Goal: Obtain resource: Obtain resource

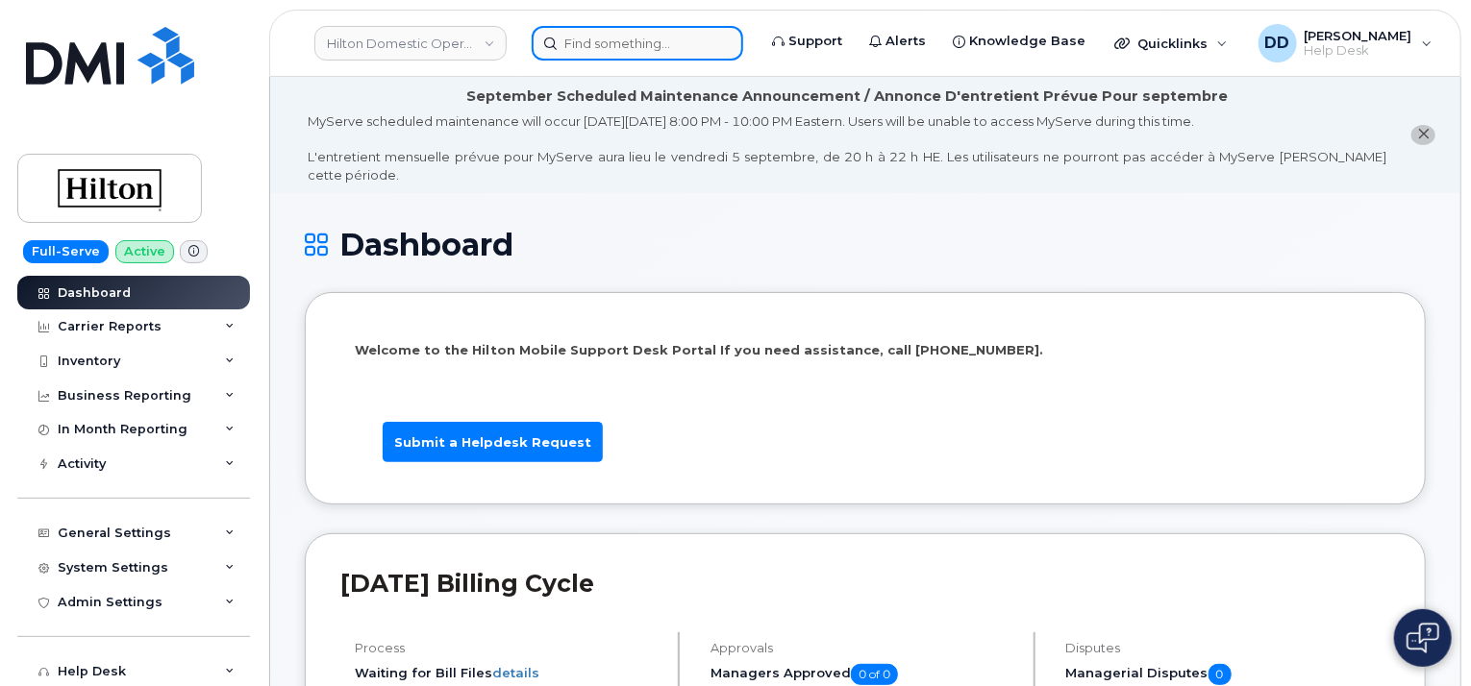
click at [626, 32] on input at bounding box center [637, 43] width 211 height 35
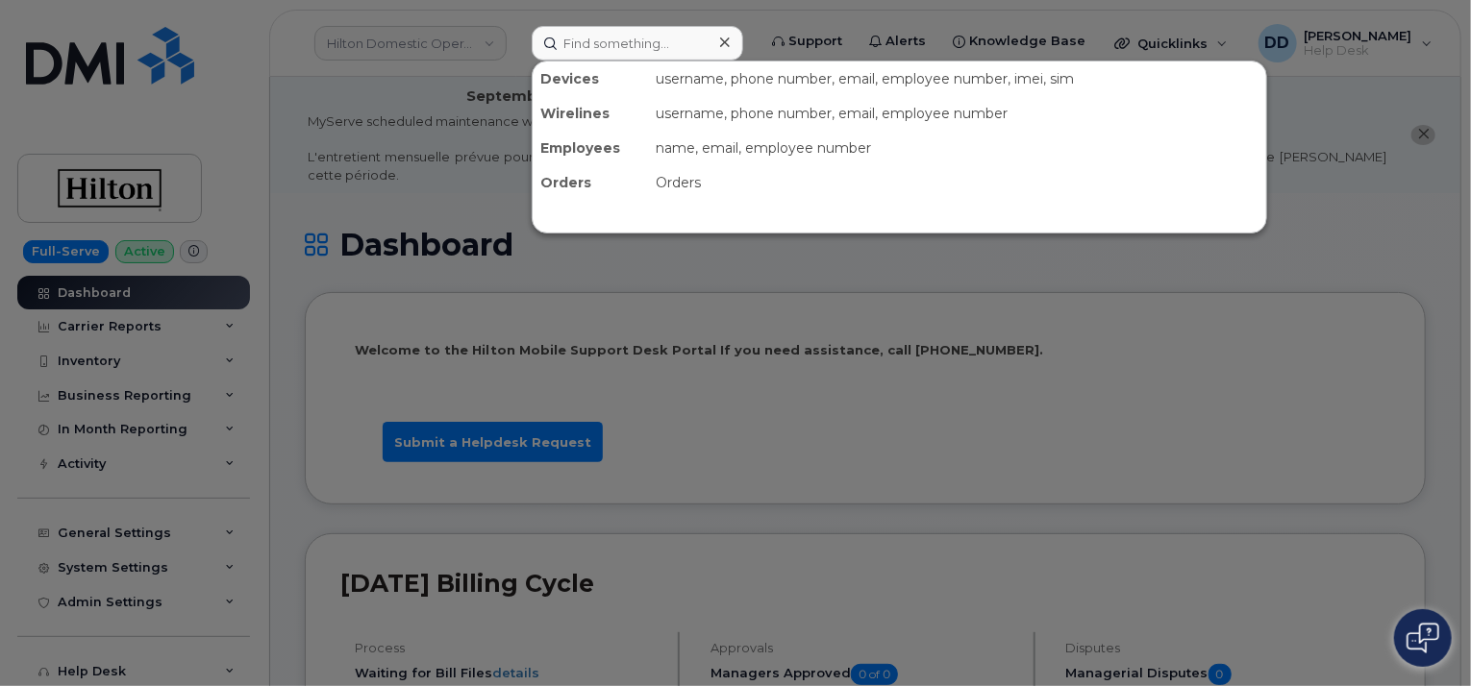
click at [471, 40] on div at bounding box center [735, 343] width 1471 height 686
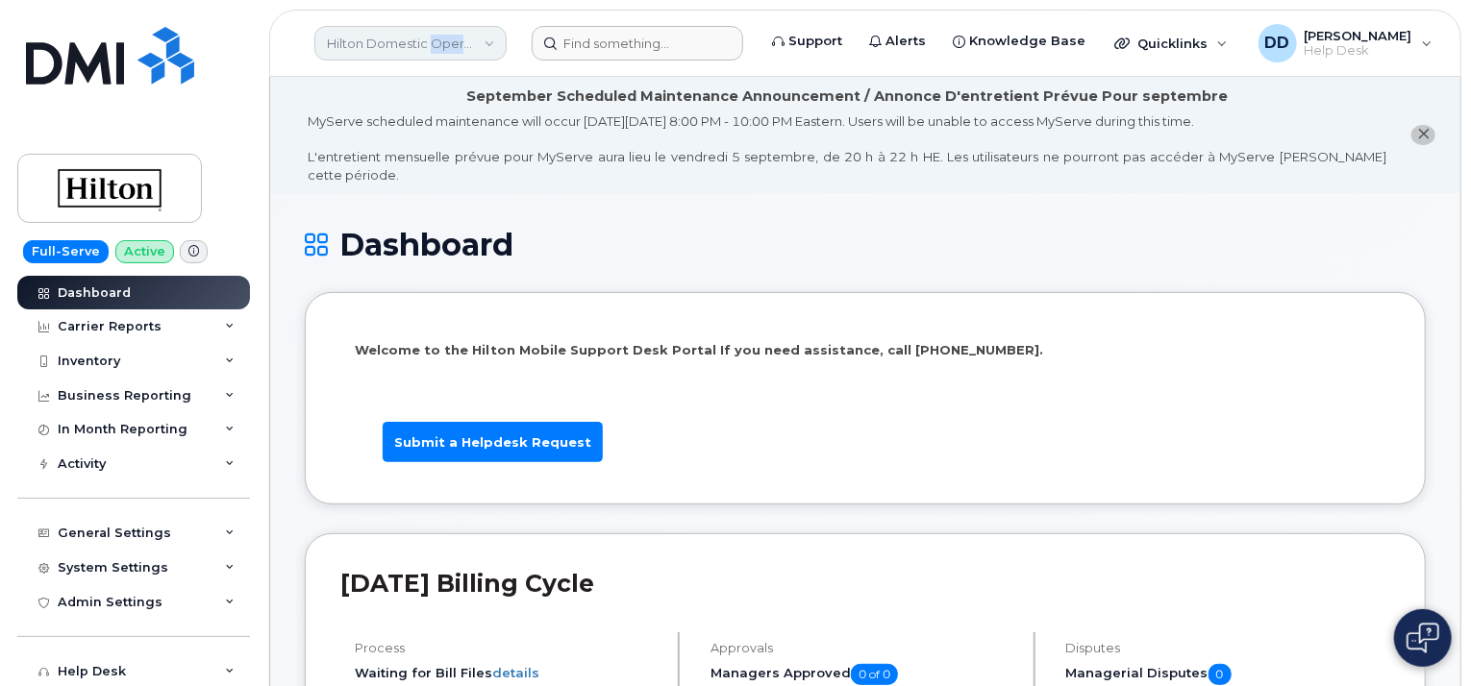
click at [471, 40] on link "Hilton Domestic Operating Company Inc" at bounding box center [410, 43] width 192 height 35
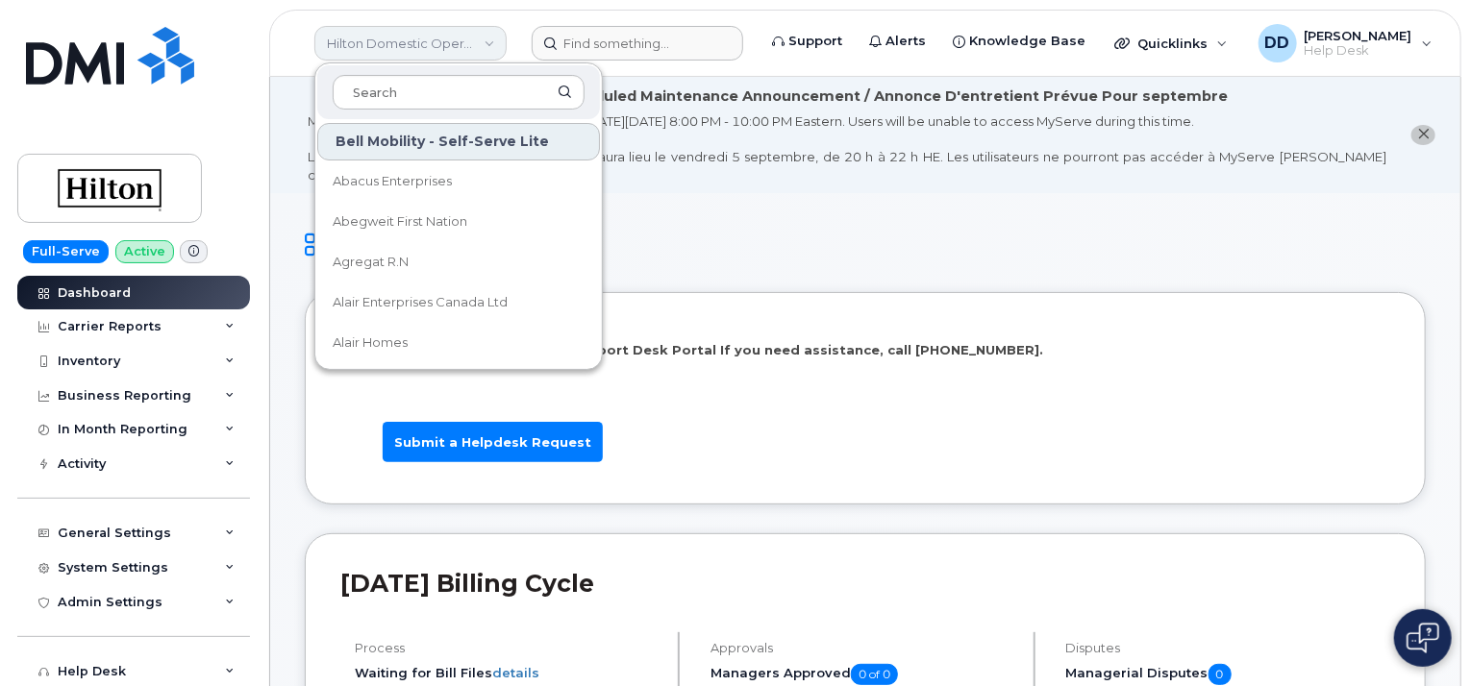
click at [490, 40] on link "Hilton Domestic Operating Company Inc" at bounding box center [410, 43] width 192 height 35
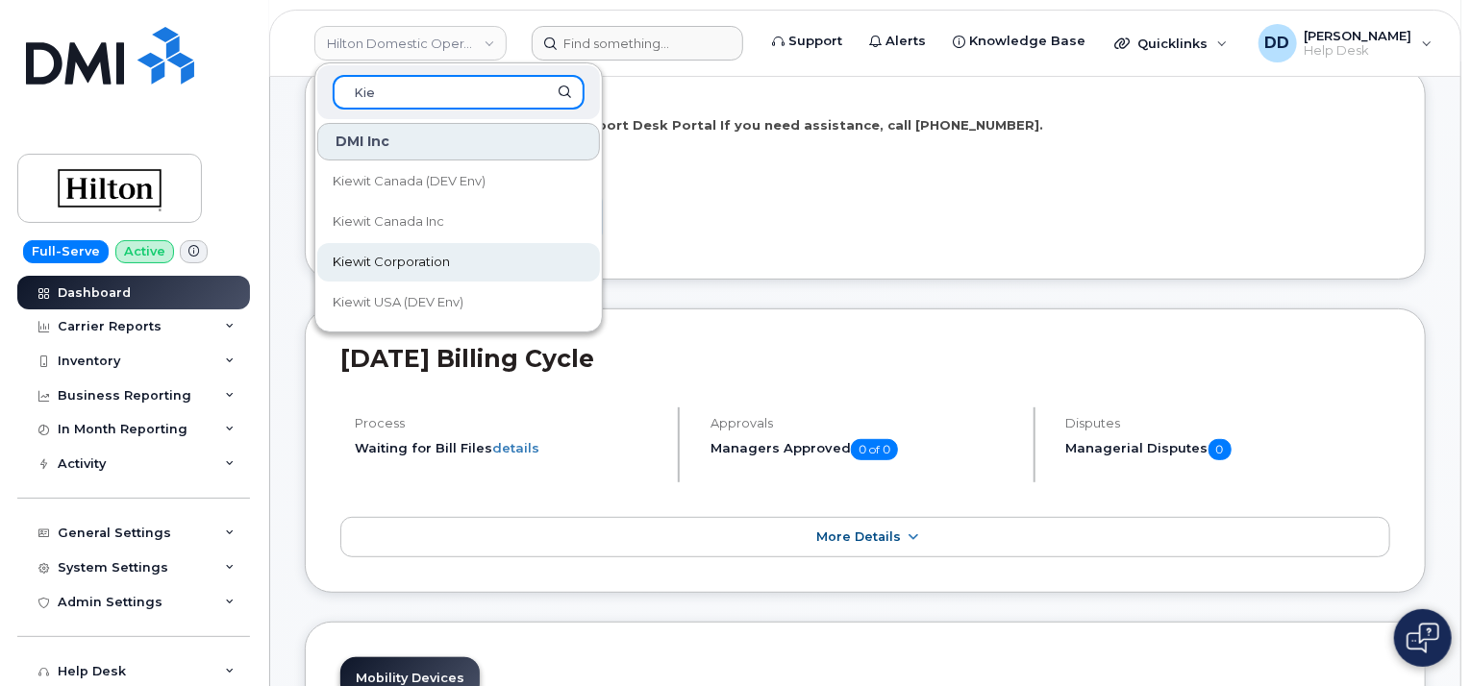
scroll to position [96, 0]
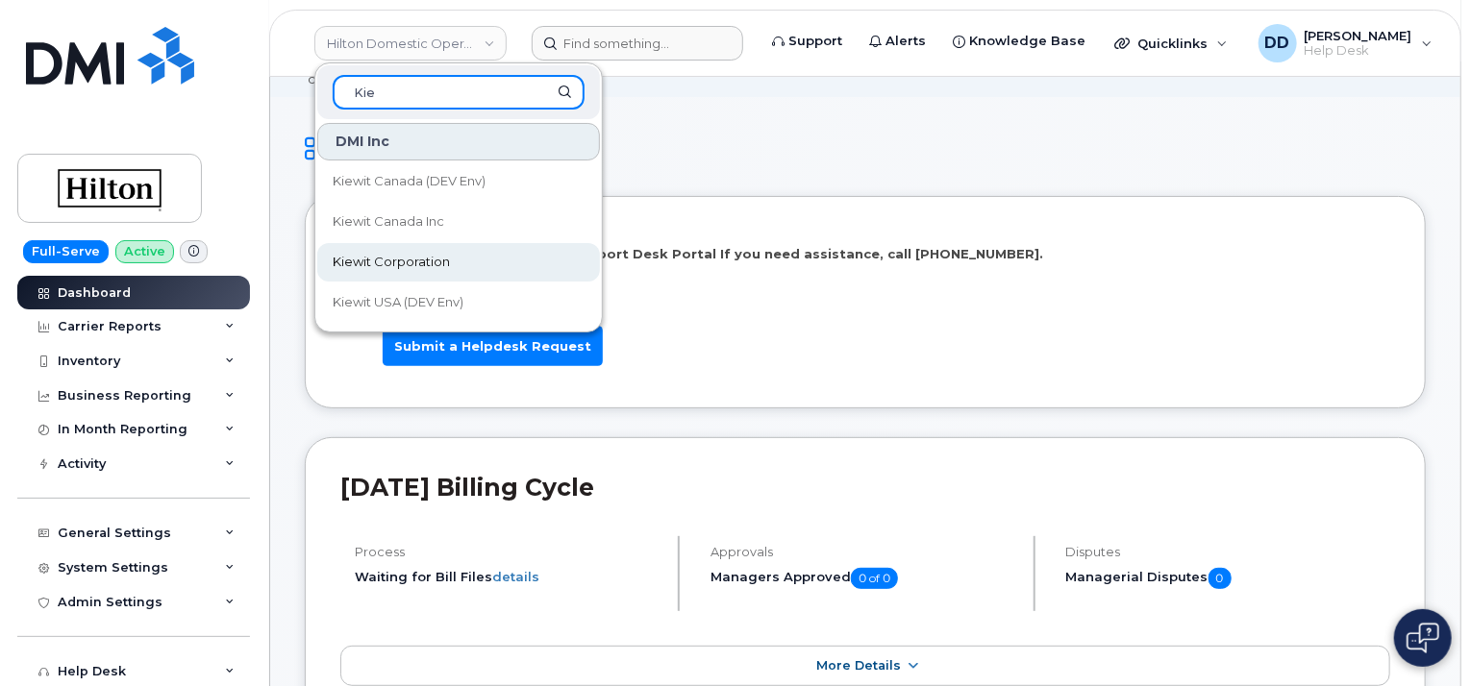
type input "Kie"
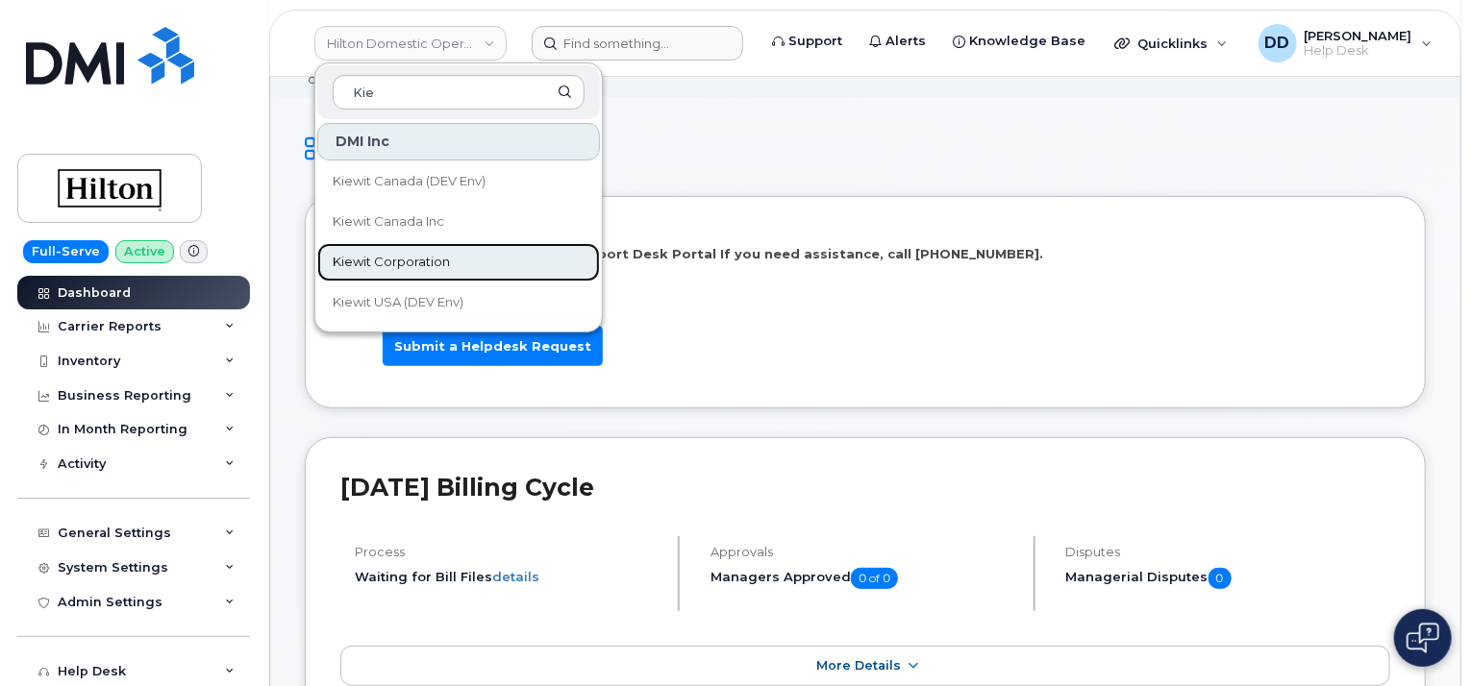
click at [443, 259] on span "Kiewit Corporation" at bounding box center [391, 262] width 117 height 19
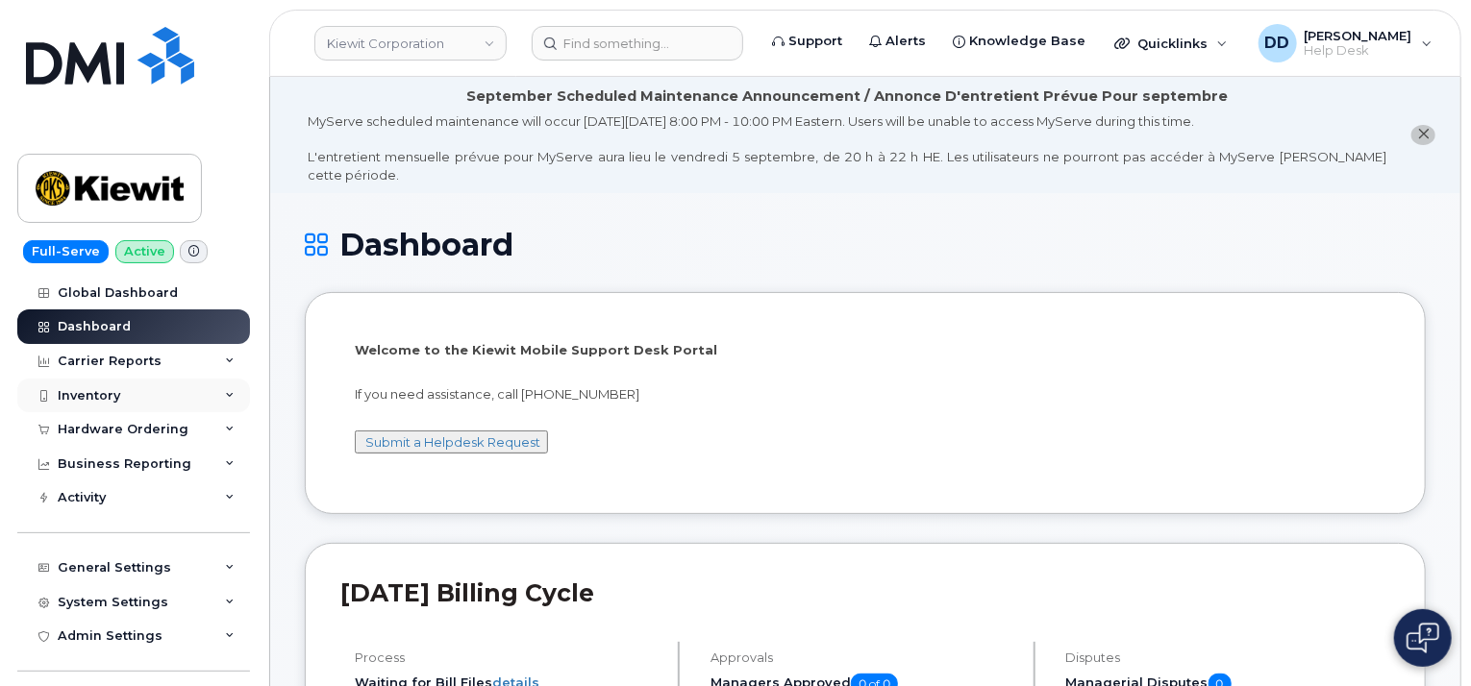
click at [108, 393] on div "Inventory" at bounding box center [89, 395] width 62 height 15
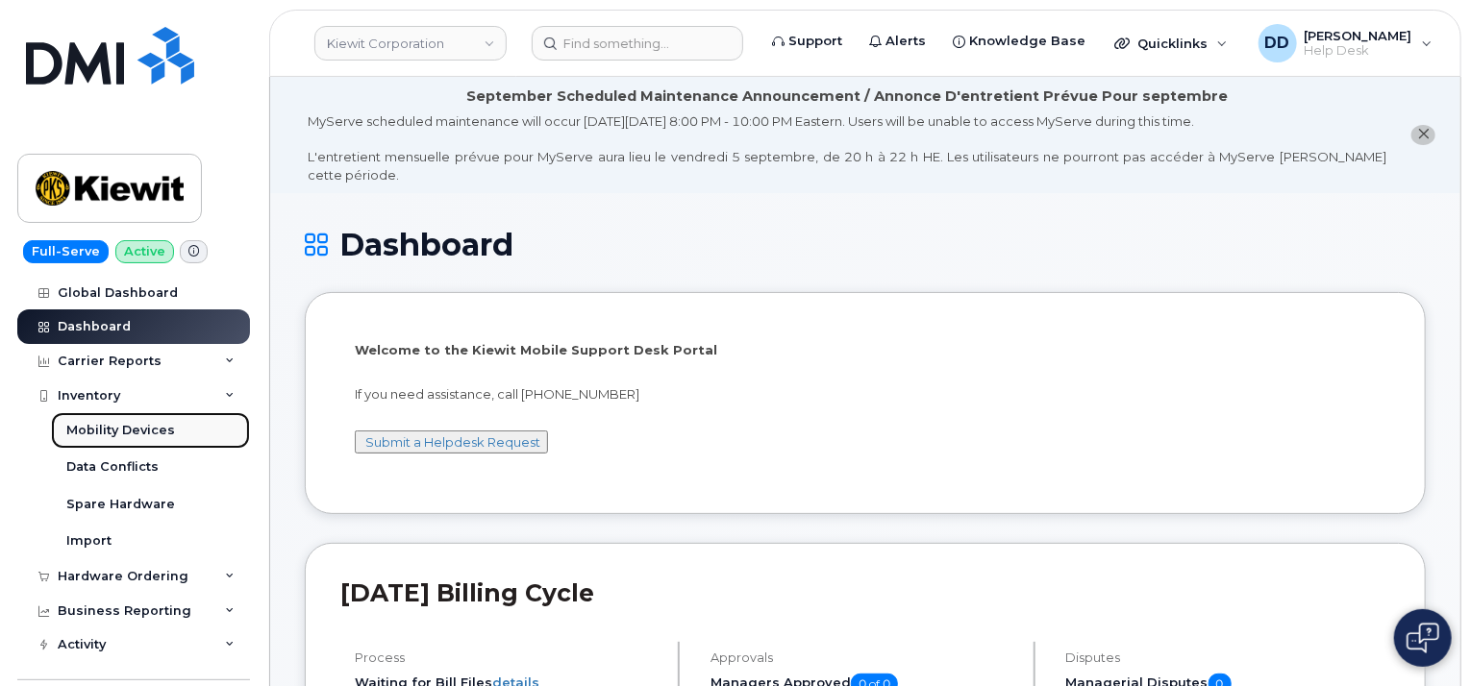
click at [134, 432] on div "Mobility Devices" at bounding box center [120, 430] width 109 height 17
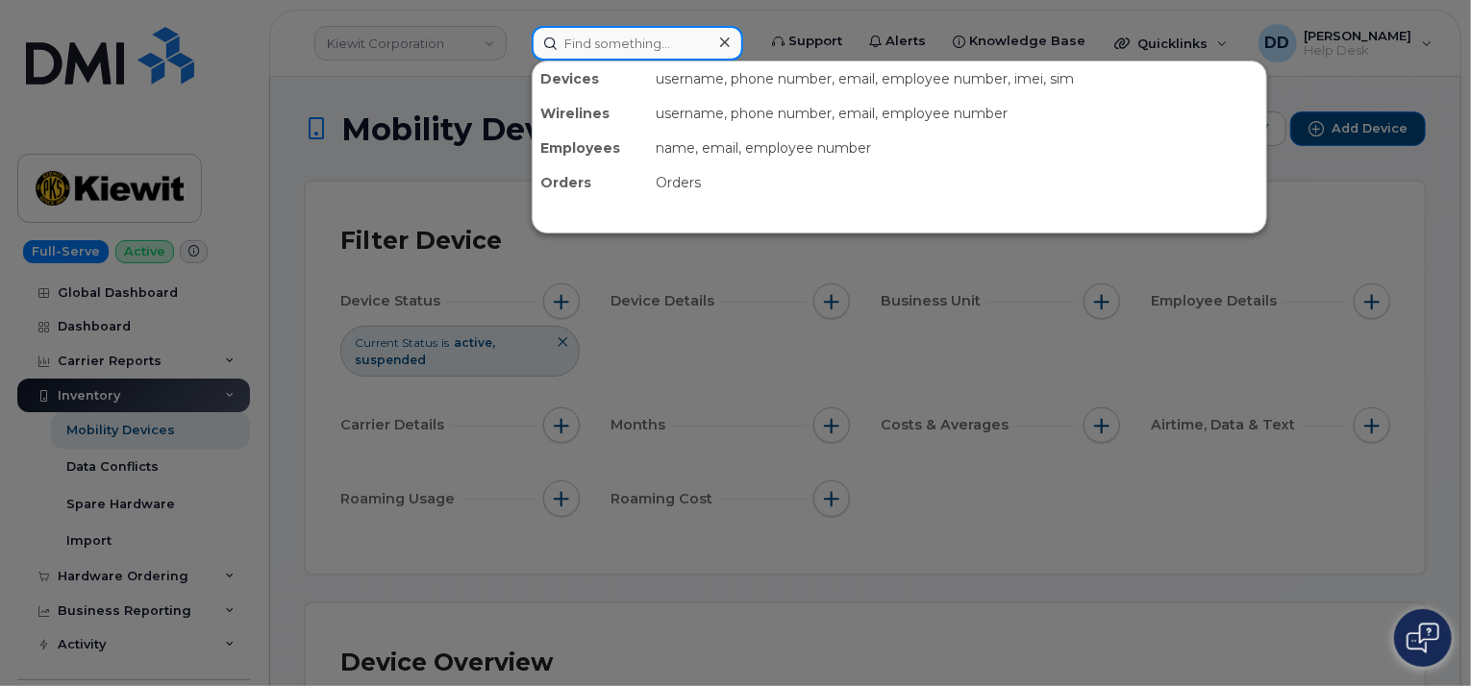
click at [639, 44] on input at bounding box center [637, 43] width 211 height 35
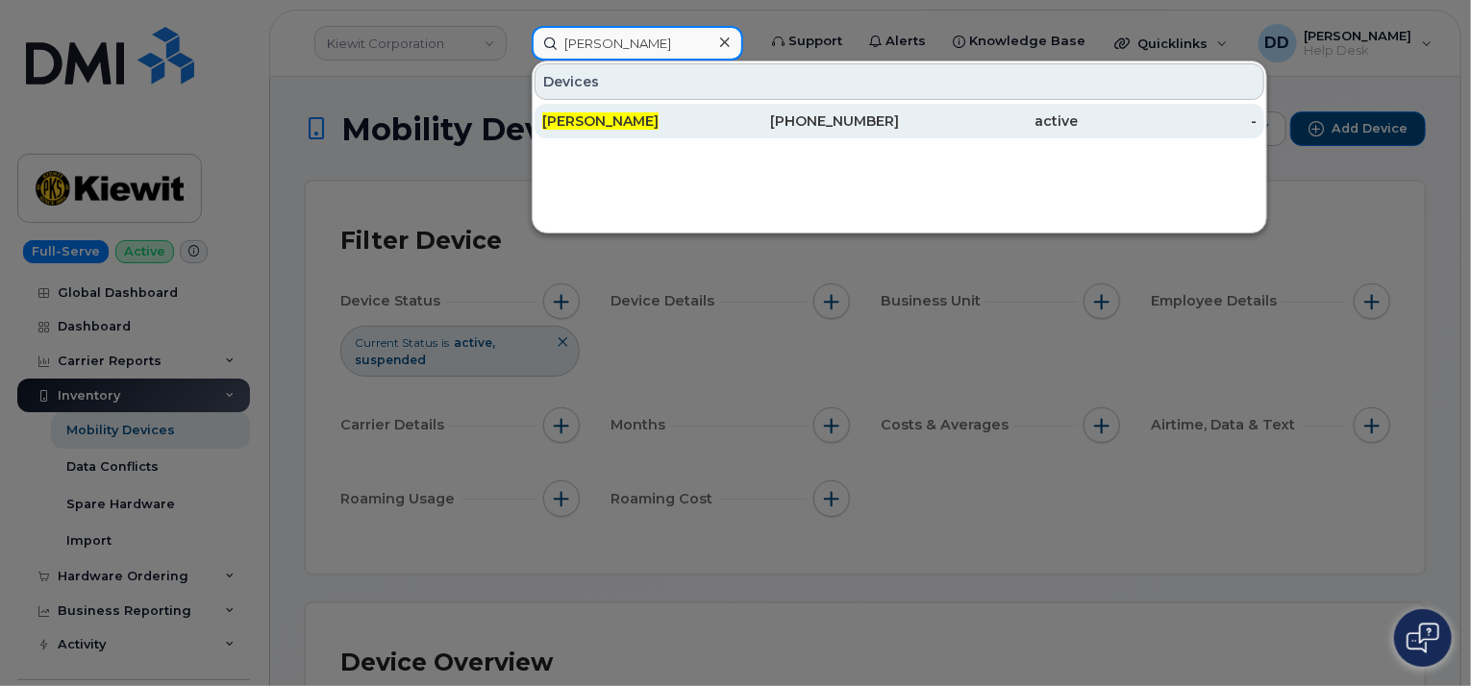
type input "Matt Capell"
click at [668, 125] on div "Matt Capell" at bounding box center [631, 121] width 179 height 19
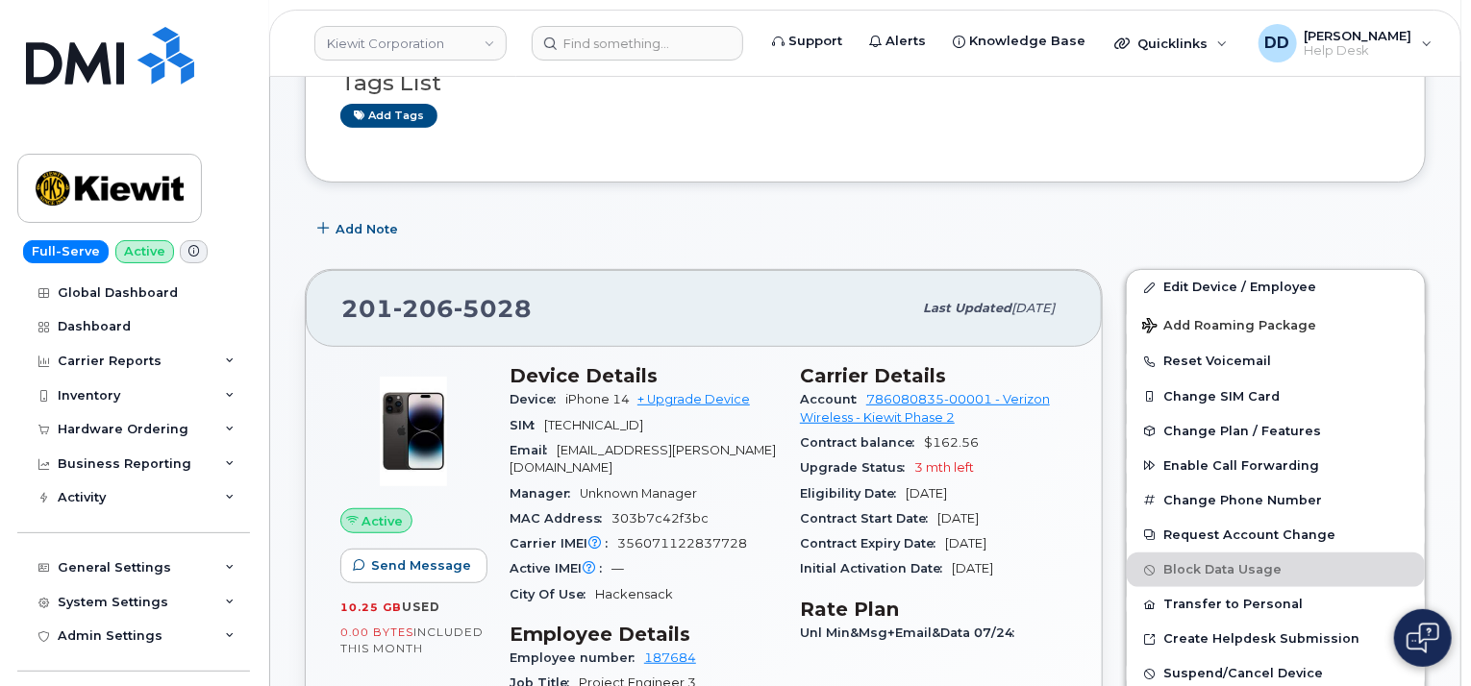
scroll to position [385, 0]
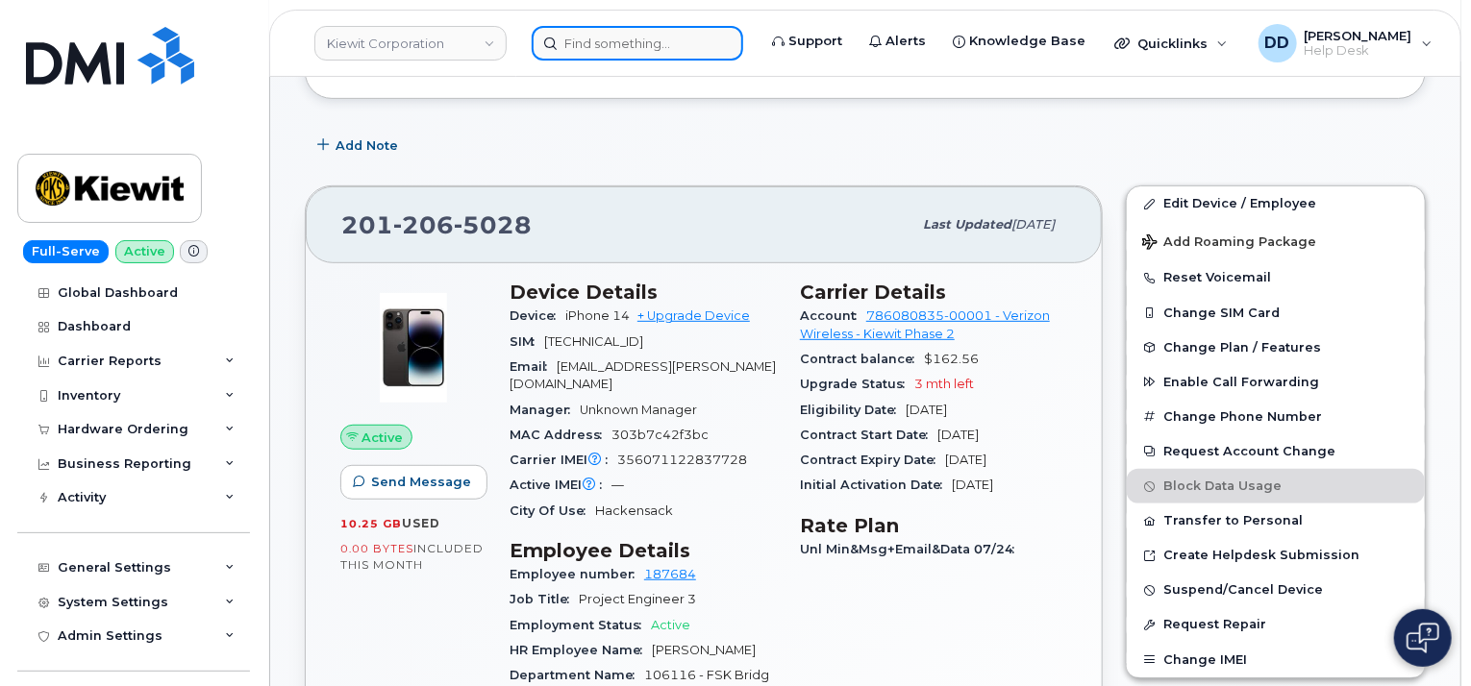
click at [612, 50] on input at bounding box center [637, 43] width 211 height 35
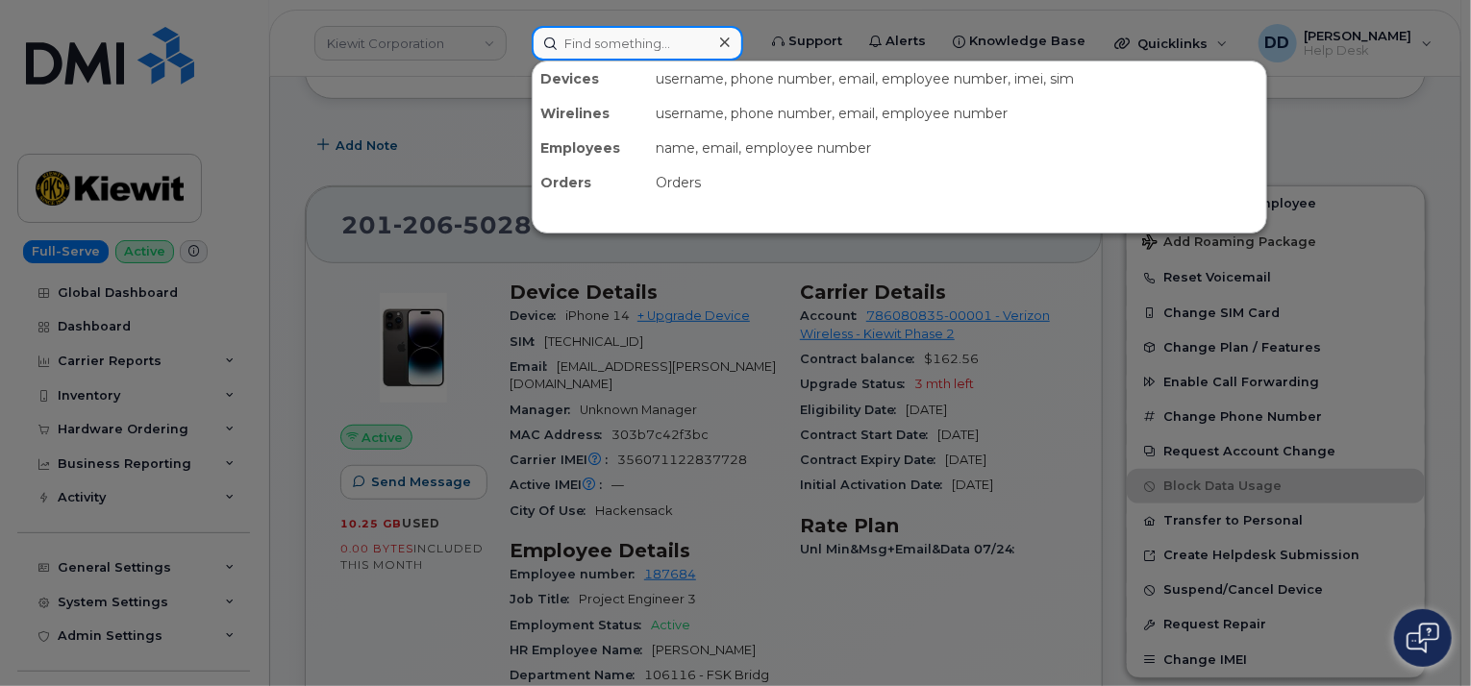
type input "2"
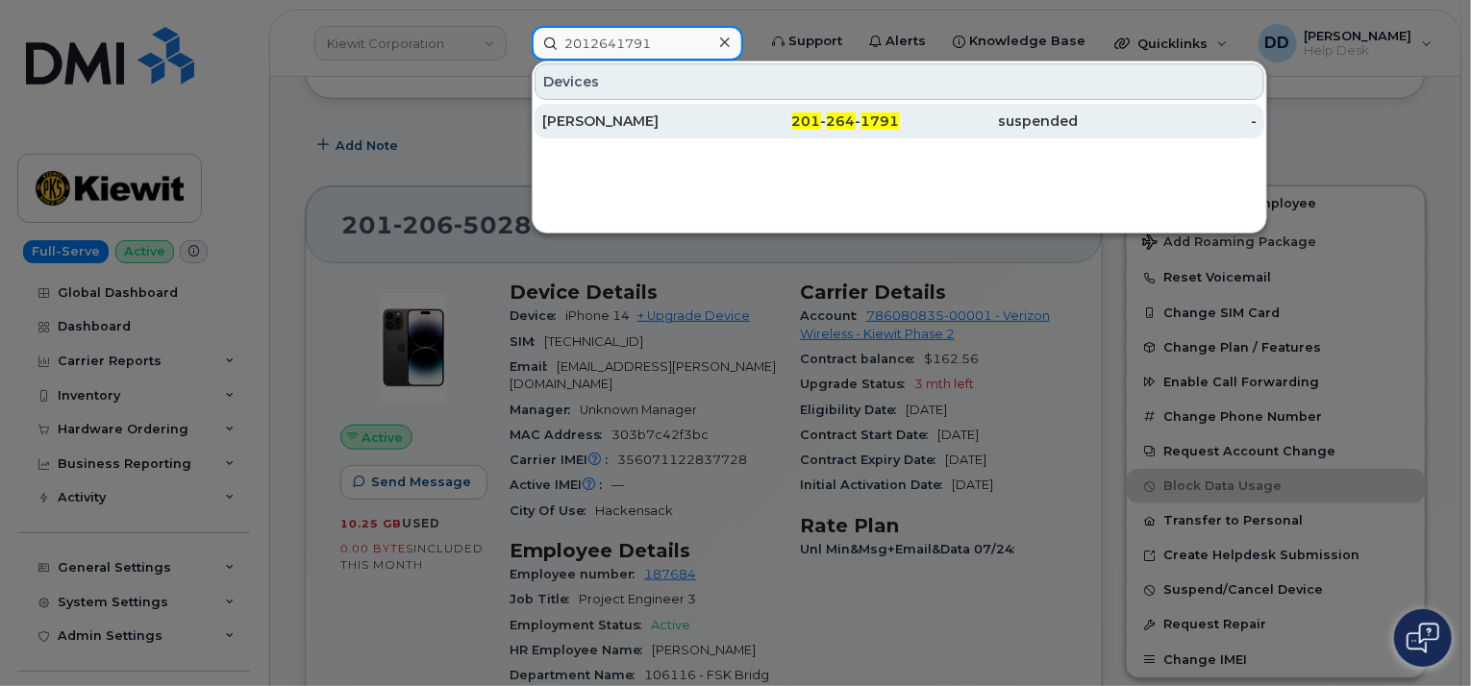
type input "2012641791"
click at [644, 114] on div "[PERSON_NAME]" at bounding box center [631, 121] width 179 height 19
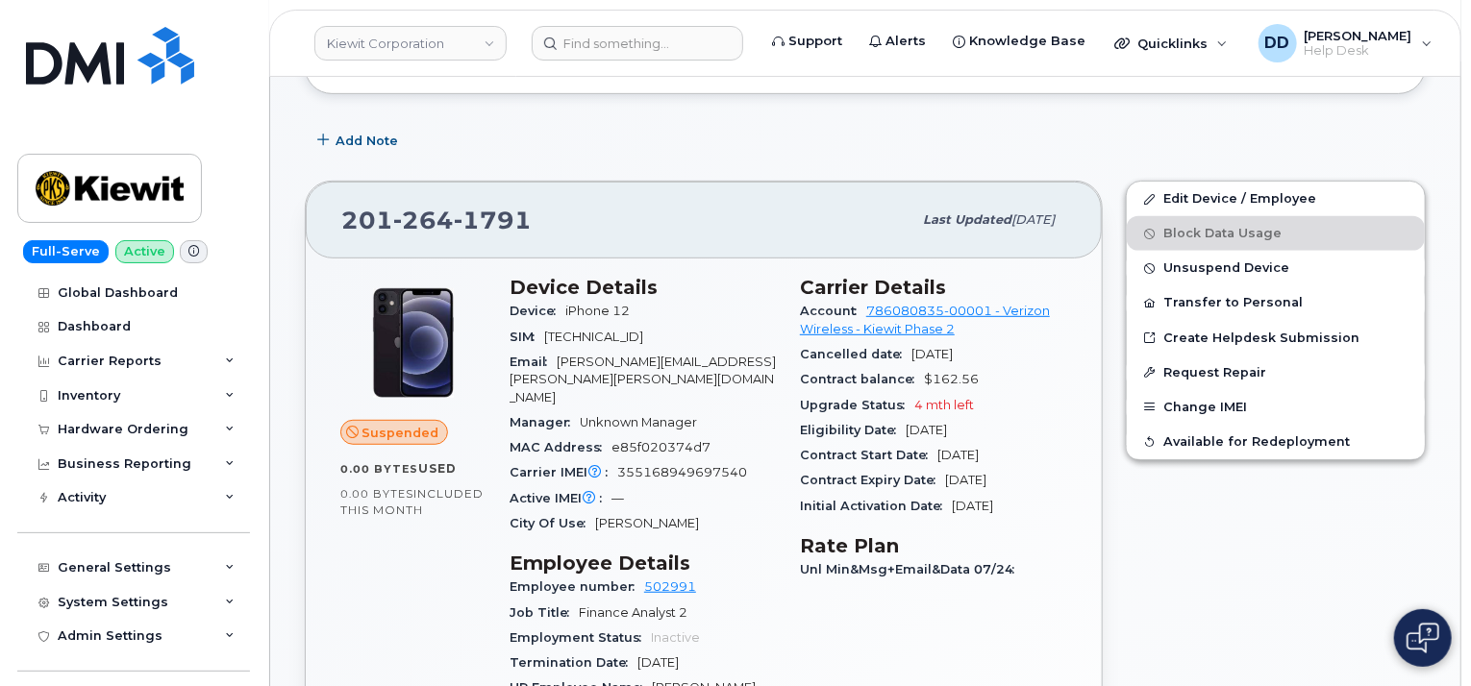
scroll to position [481, 0]
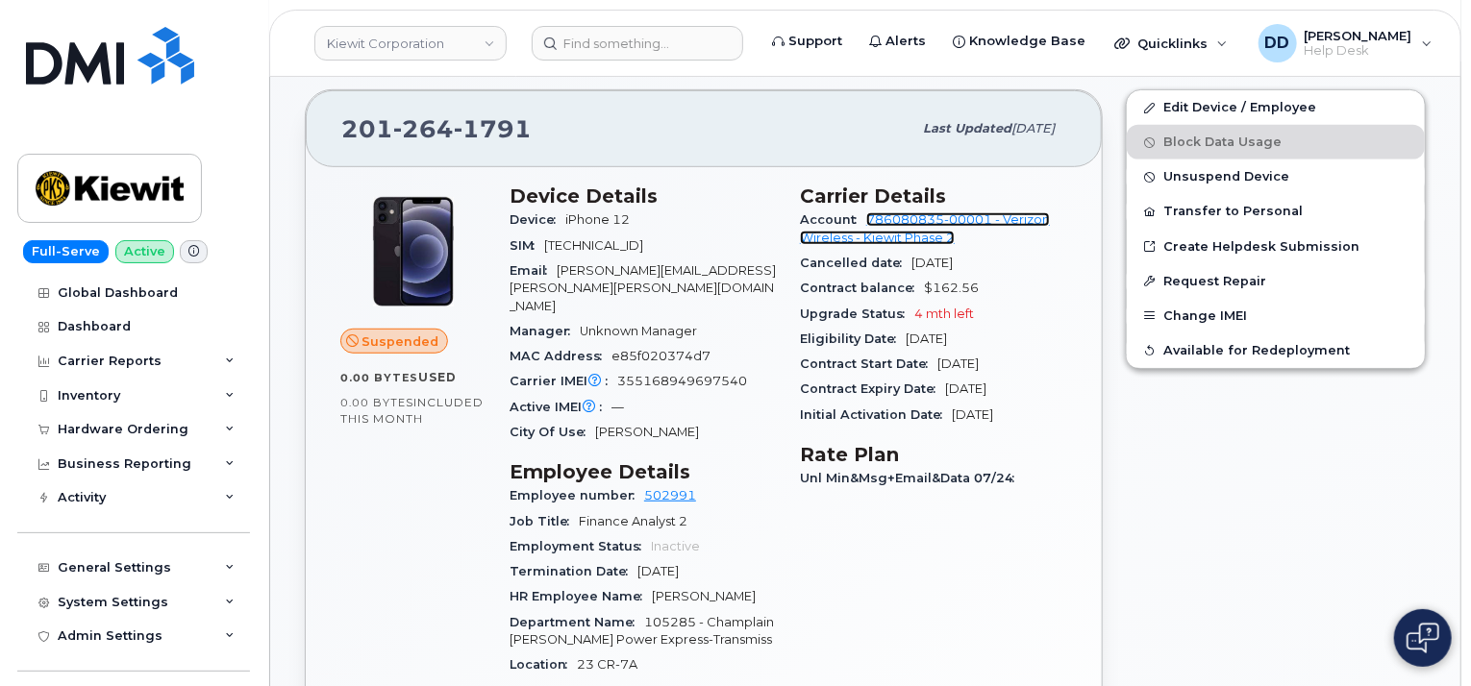
click at [1016, 212] on link "786080835-00001 - Verizon Wireless - Kiewit Phase 2" at bounding box center [925, 228] width 250 height 32
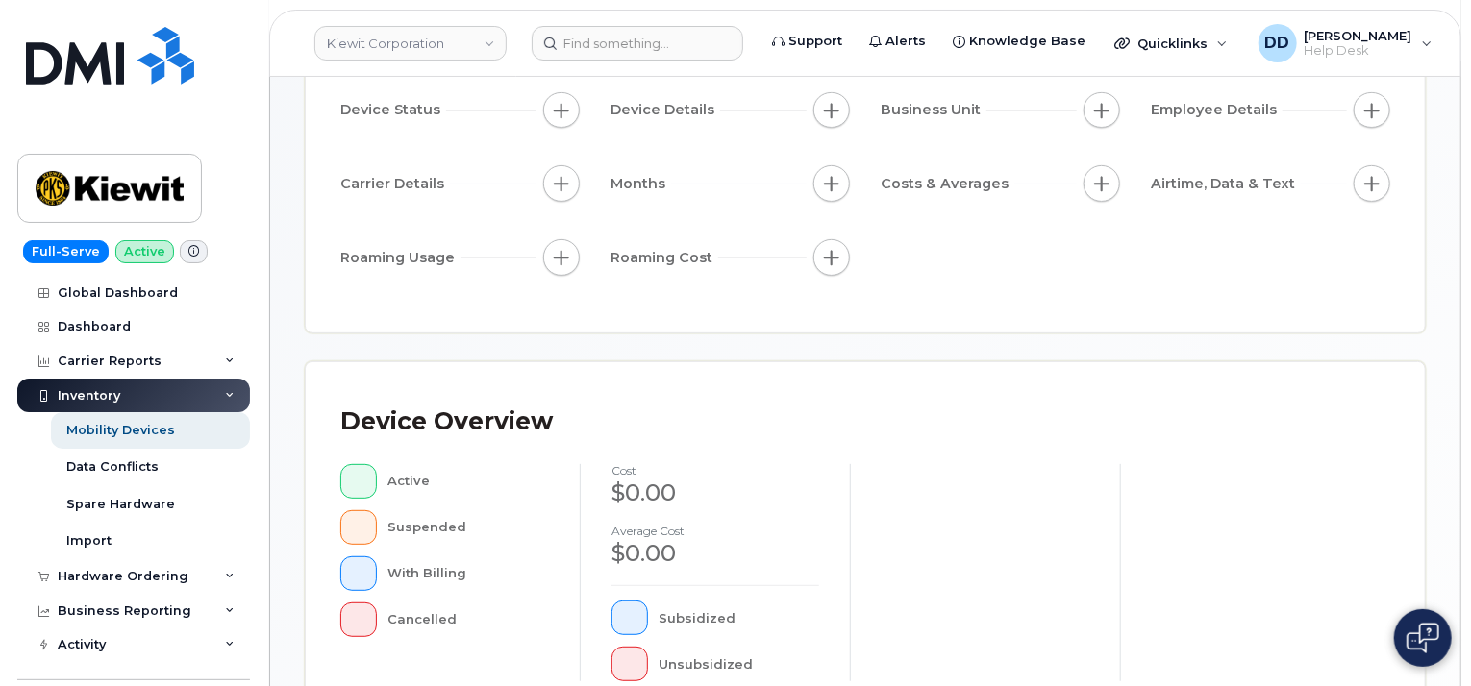
scroll to position [192, 0]
click at [834, 112] on span "button" at bounding box center [831, 109] width 15 height 15
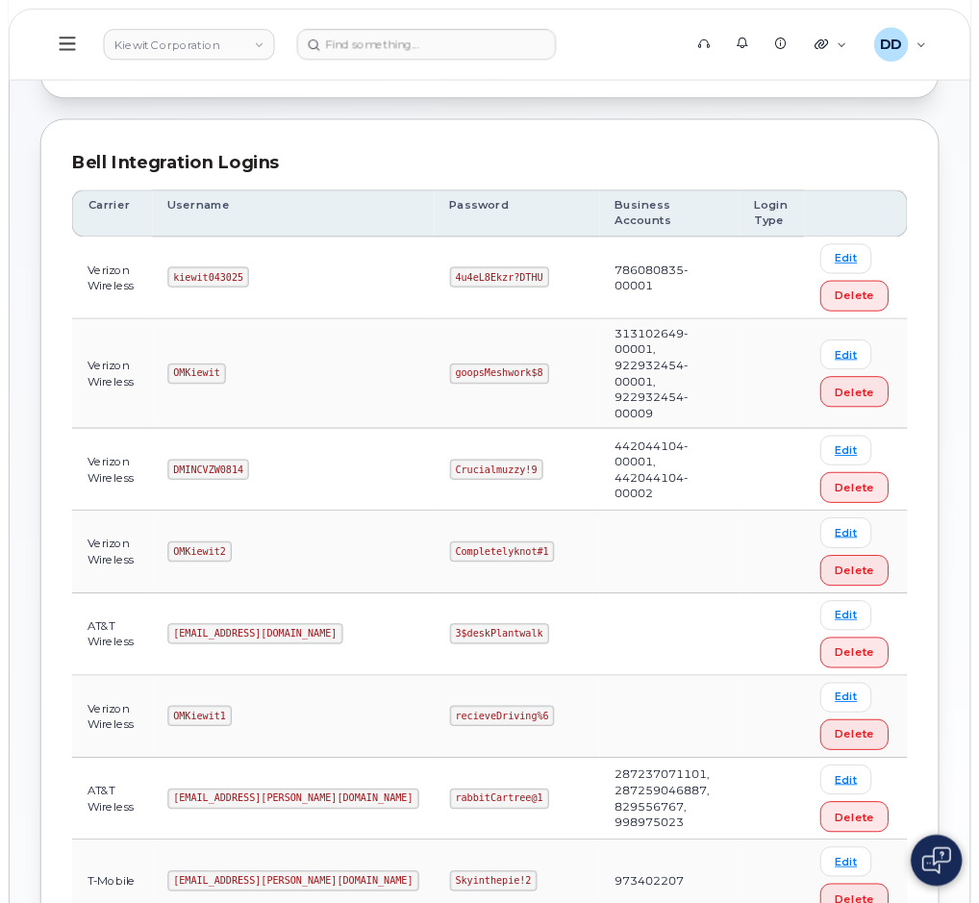
scroll to position [190, 0]
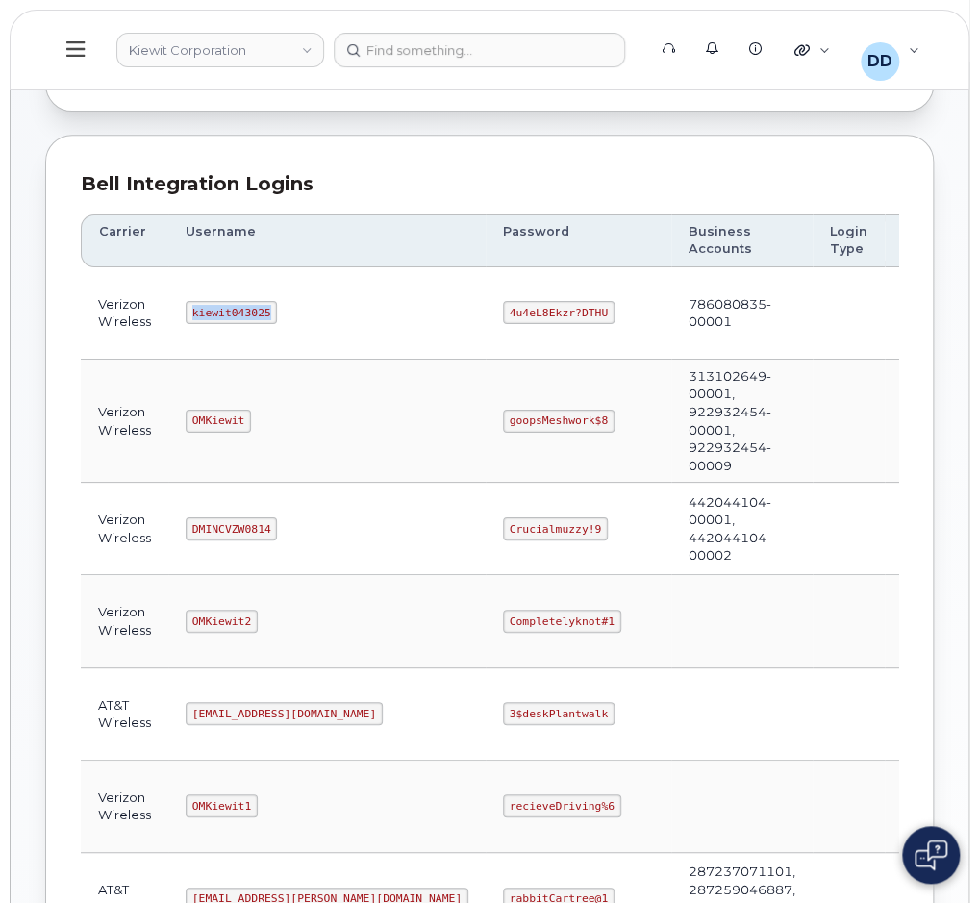
drag, startPoint x: 269, startPoint y: 305, endPoint x: 193, endPoint y: 313, distance: 76.4
click at [193, 313] on code "kiewit043025" at bounding box center [231, 312] width 91 height 23
copy code "kiewit043025"
drag, startPoint x: 510, startPoint y: 310, endPoint x: 415, endPoint y: 311, distance: 94.2
click at [503, 311] on code "4u4eL8Ekzr?DTHU" at bounding box center [559, 312] width 112 height 23
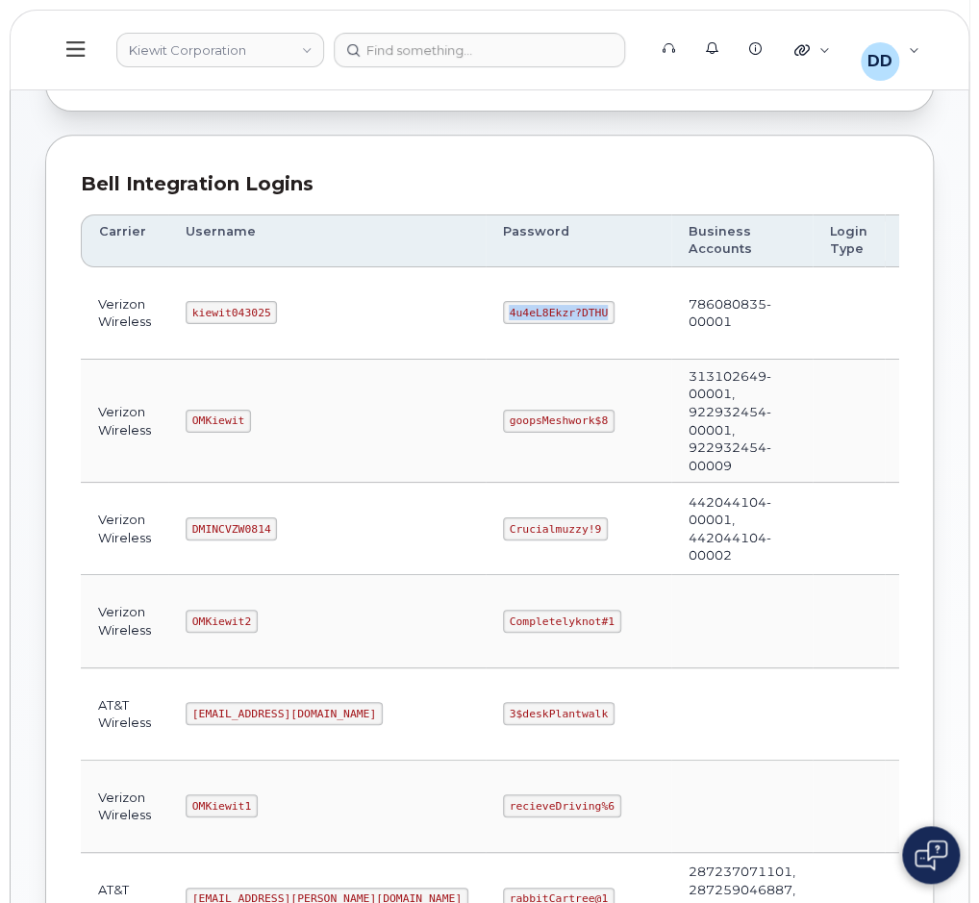
copy code "4u4eL8Ekzr?DTHU"
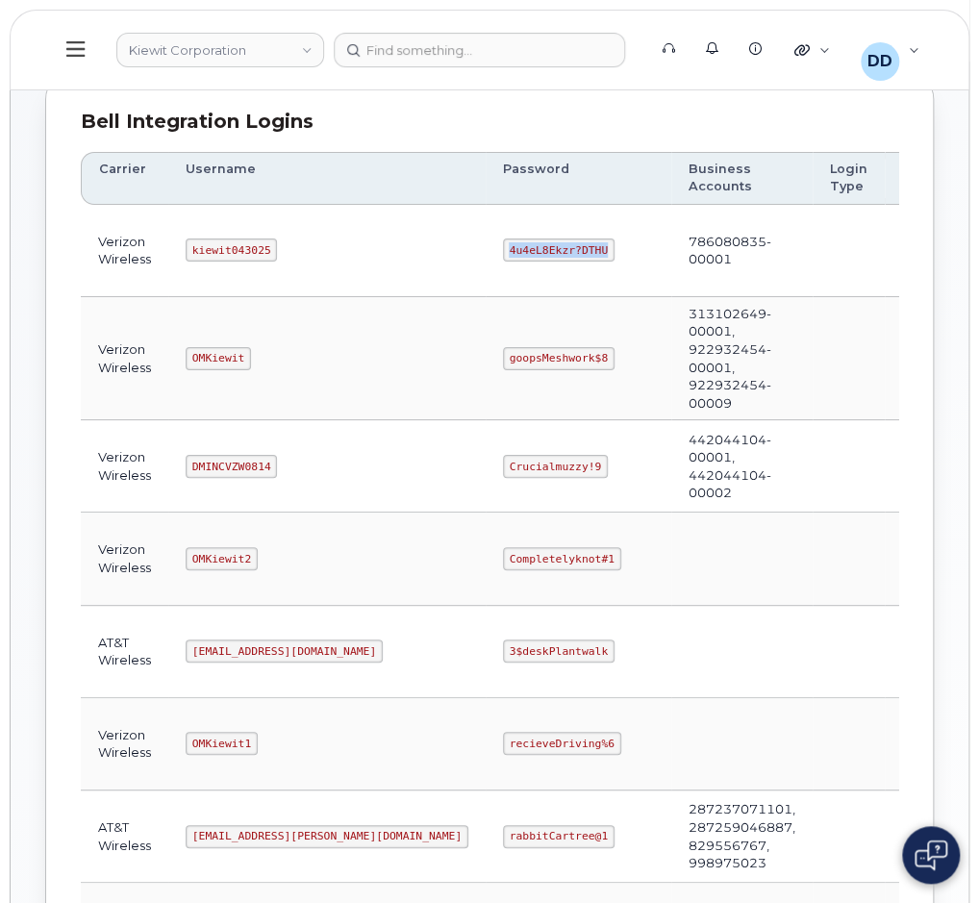
scroll to position [256, 0]
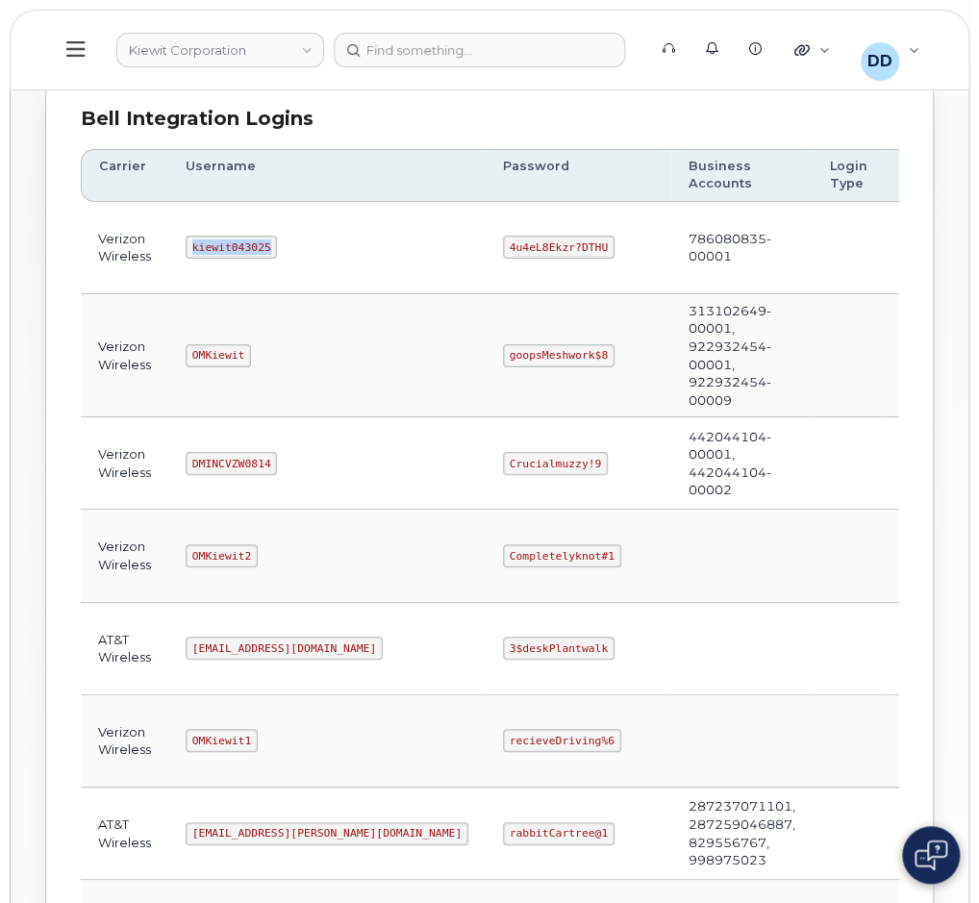
drag, startPoint x: 266, startPoint y: 244, endPoint x: 189, endPoint y: 241, distance: 77.0
click at [189, 241] on code "kiewit043025" at bounding box center [231, 247] width 91 height 23
copy code "kiewit043025"
drag, startPoint x: 514, startPoint y: 243, endPoint x: 404, endPoint y: 252, distance: 110.9
click at [485, 249] on td "4u4eL8Ekzr?DTHU" at bounding box center [578, 248] width 186 height 92
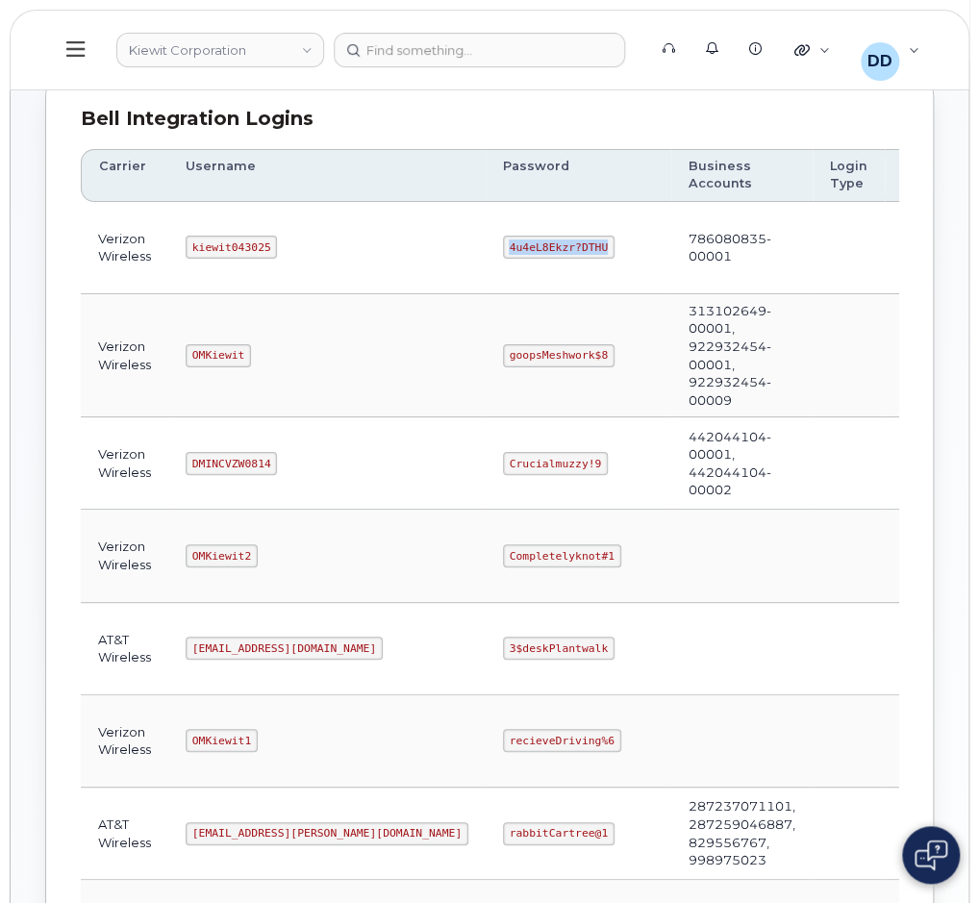
copy code "4u4eL8Ekzr?DTHU"
